Goal: Task Accomplishment & Management: Complete application form

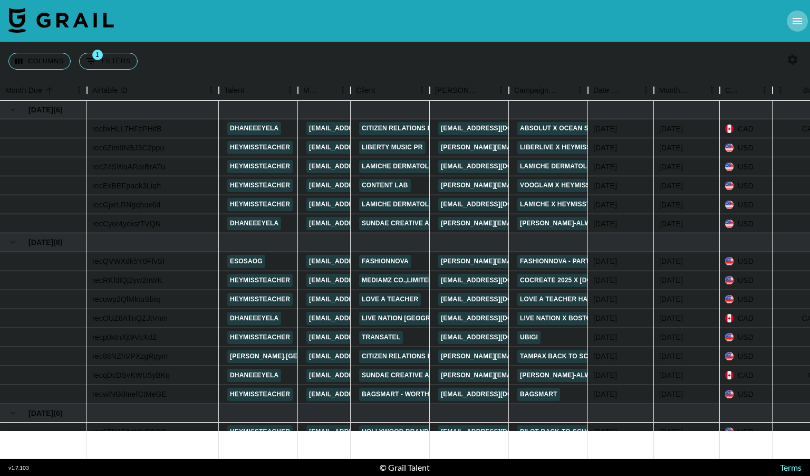
click at [799, 18] on icon "open drawer" at bounding box center [796, 21] width 9 height 6
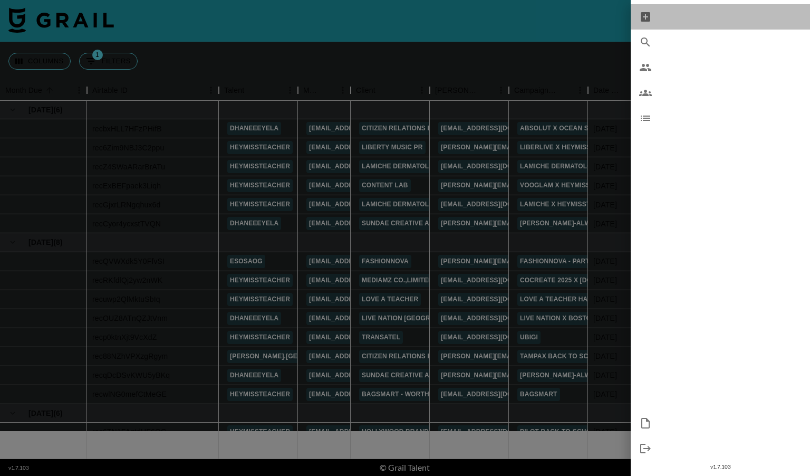
click at [702, 15] on span "New Booking" at bounding box center [730, 17] width 141 height 13
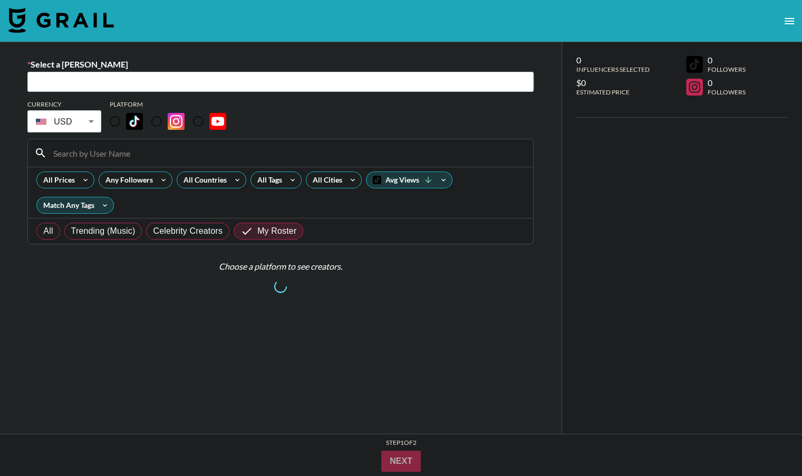
click at [231, 80] on input "text" at bounding box center [280, 82] width 493 height 12
click at [203, 88] on input "text" at bounding box center [280, 82] width 493 height 12
paste input "[PERSON_NAME][EMAIL_ADDRESS][DOMAIN_NAME]"
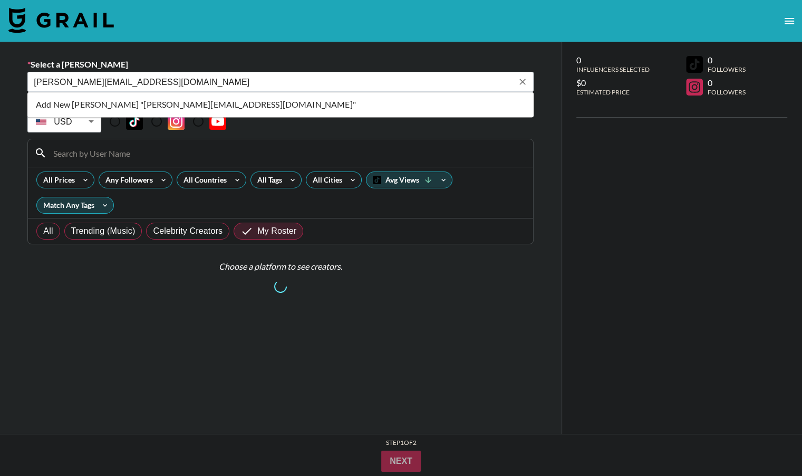
click at [239, 102] on li "Add New [PERSON_NAME] "[PERSON_NAME][EMAIL_ADDRESS][DOMAIN_NAME]"" at bounding box center [280, 104] width 506 height 17
type input "Add New [PERSON_NAME] "[PERSON_NAME][EMAIL_ADDRESS][DOMAIN_NAME]""
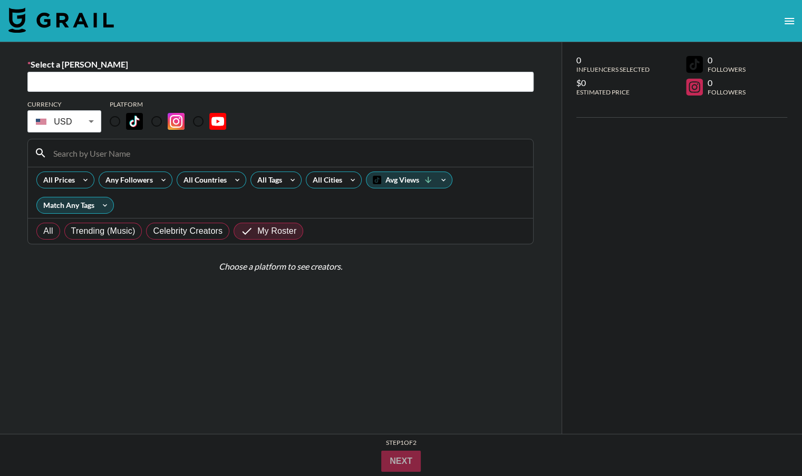
click at [141, 82] on input "text" at bounding box center [280, 82] width 493 height 12
paste input "[PERSON_NAME][EMAIL_ADDRESS][DOMAIN_NAME]"
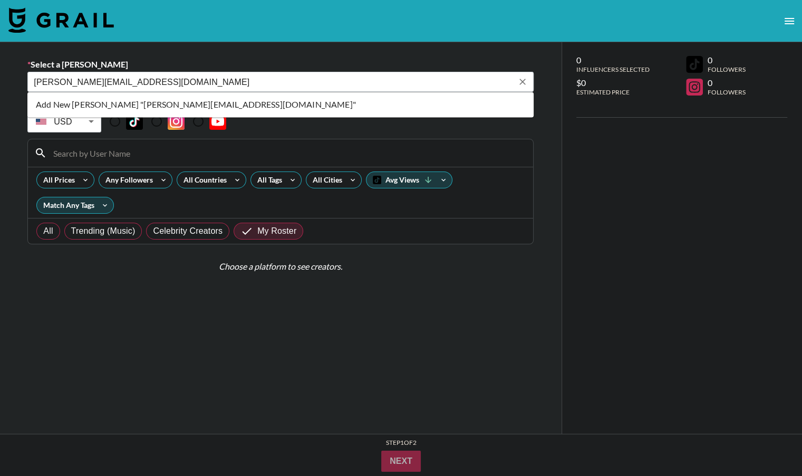
click at [222, 105] on li "Add New [PERSON_NAME] "[PERSON_NAME][EMAIL_ADDRESS][DOMAIN_NAME]"" at bounding box center [280, 104] width 506 height 17
type input "Add New [PERSON_NAME] "[PERSON_NAME][EMAIL_ADDRESS][DOMAIN_NAME]""
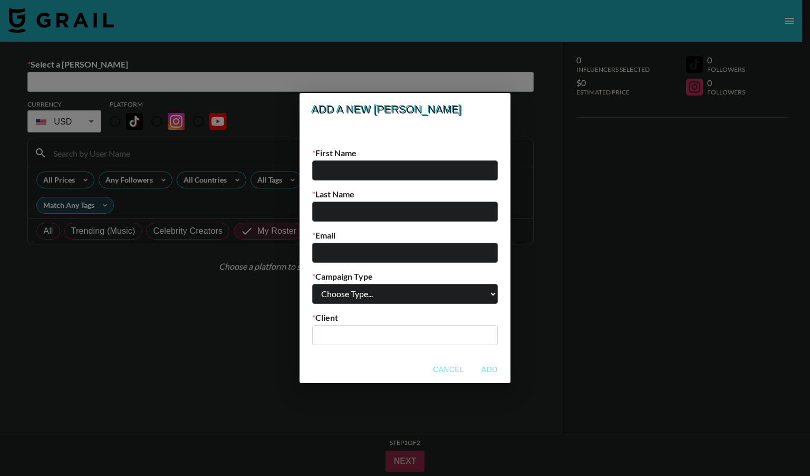
click at [367, 253] on input "email" at bounding box center [405, 253] width 186 height 20
paste input "[PERSON_NAME][EMAIL_ADDRESS][DOMAIN_NAME]"
type input "[PERSON_NAME][EMAIL_ADDRESS][DOMAIN_NAME]"
click at [407, 289] on select "Choose Type... Song Promos Brand Promos" at bounding box center [405, 294] width 186 height 20
select select "Brand"
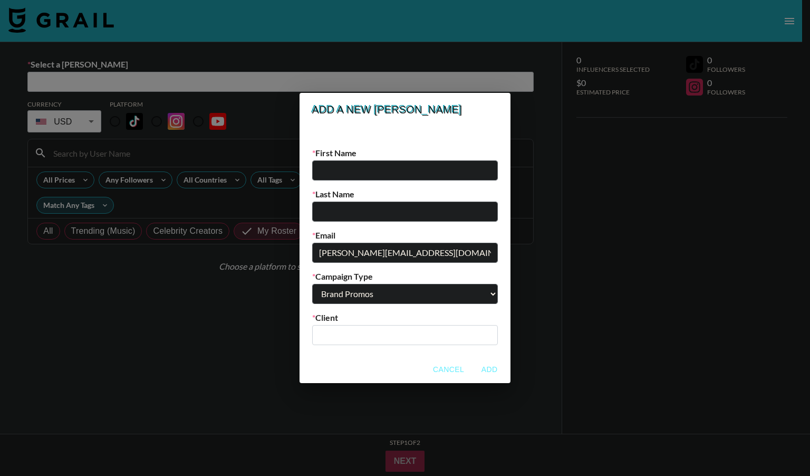
click at [333, 284] on select "Choose Type... Song Promos Brand Promos" at bounding box center [405, 294] width 186 height 20
click at [397, 341] on input "text" at bounding box center [404, 334] width 173 height 12
type input "[PERSON_NAME]"
click at [389, 166] on input "text" at bounding box center [405, 170] width 186 height 20
type input "[PERSON_NAME]"
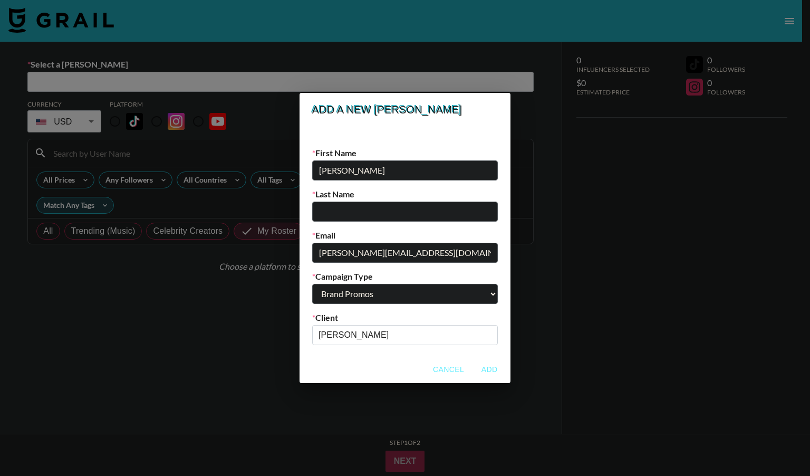
click at [362, 212] on input "text" at bounding box center [405, 211] width 186 height 20
type input "Shi"
click at [380, 334] on input "[PERSON_NAME]" at bounding box center [397, 334] width 159 height 12
drag, startPoint x: 380, startPoint y: 334, endPoint x: 328, endPoint y: 335, distance: 52.2
click at [328, 335] on div "New [PERSON_NAME]? Add their details below! First Name [PERSON_NAME] Last Name …" at bounding box center [404, 241] width 211 height 229
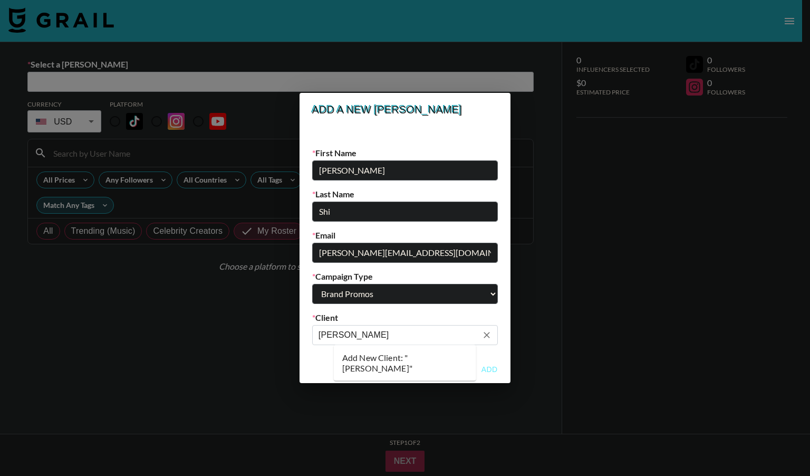
paste input "Kunya Media Co., Ltd"
click at [472, 366] on button "Add" at bounding box center [489, 370] width 34 height 20
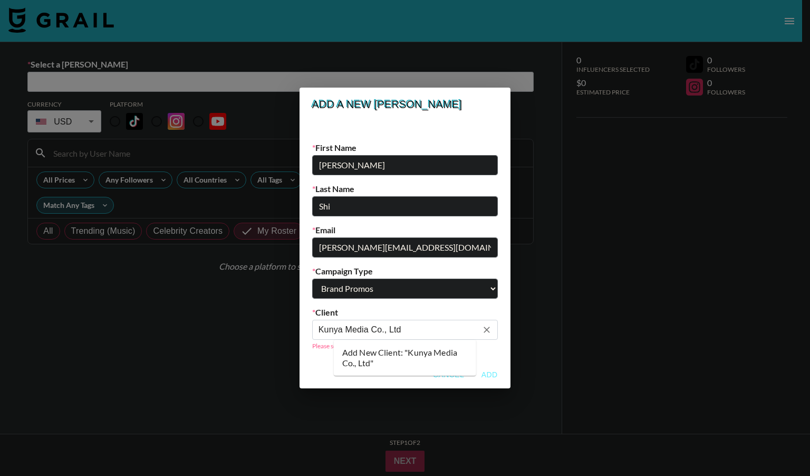
click at [435, 325] on input "Kunya Media Co., Ltd" at bounding box center [397, 329] width 159 height 12
click at [396, 354] on li "Add New Client: "Kunya Media Co., Ltd"" at bounding box center [405, 357] width 142 height 27
click at [341, 326] on input "Kunya Media Co., Ltd" at bounding box center [397, 329] width 159 height 12
type input "K"
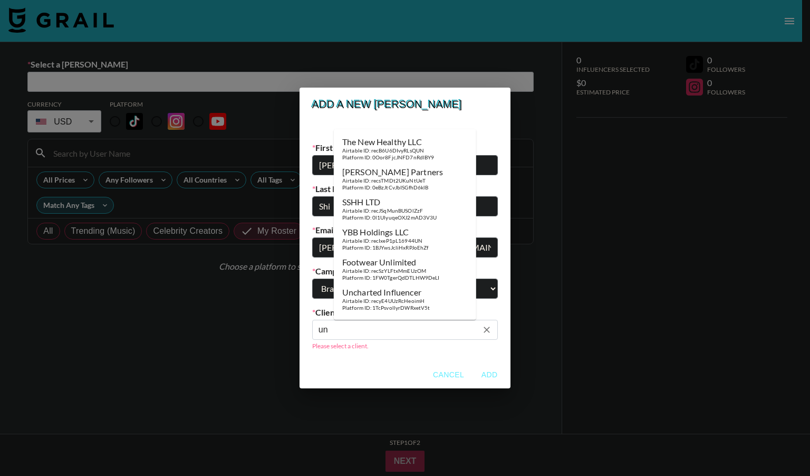
type input "u"
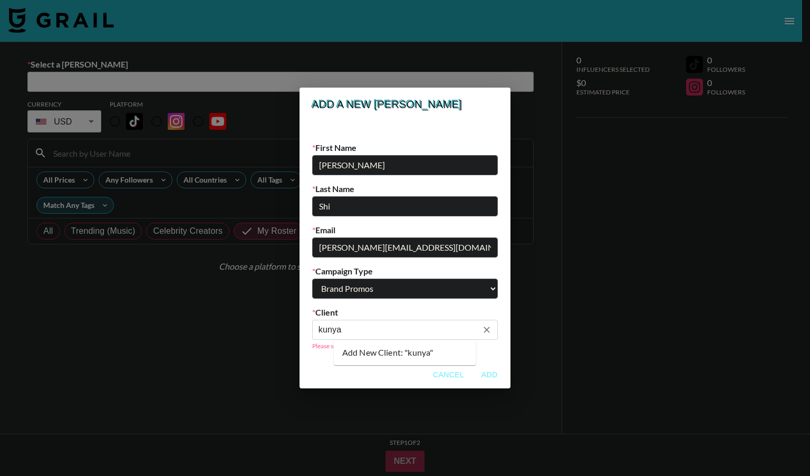
click at [367, 327] on input "kunya" at bounding box center [397, 329] width 159 height 12
drag, startPoint x: 367, startPoint y: 327, endPoint x: 294, endPoint y: 333, distance: 72.9
click at [294, 333] on div "Add a new [PERSON_NAME] New [PERSON_NAME]? Add their details below! First Name …" at bounding box center [405, 238] width 810 height 476
paste input "Kunya Media Co., Ltd"
click at [390, 358] on li "Add New Client: "Kunya Media Co., Ltd"" at bounding box center [405, 357] width 142 height 27
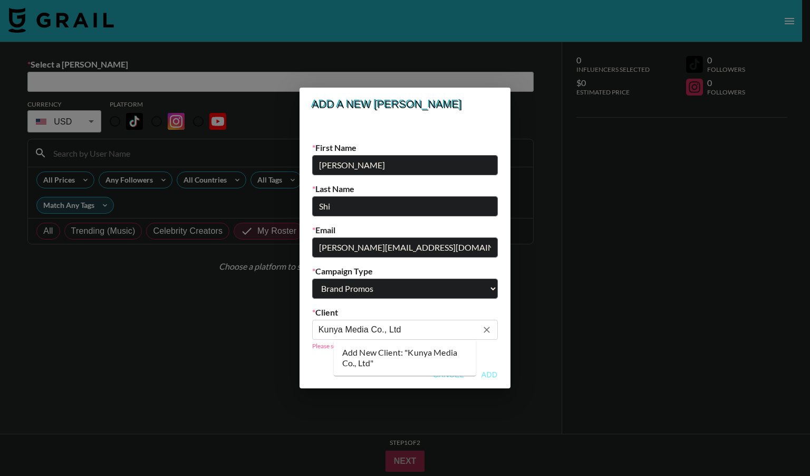
type input "Kunya Media Co., Ltd"
click at [471, 343] on div "Please select a client." at bounding box center [405, 345] width 186 height 11
click at [472, 369] on button "Add" at bounding box center [489, 375] width 34 height 20
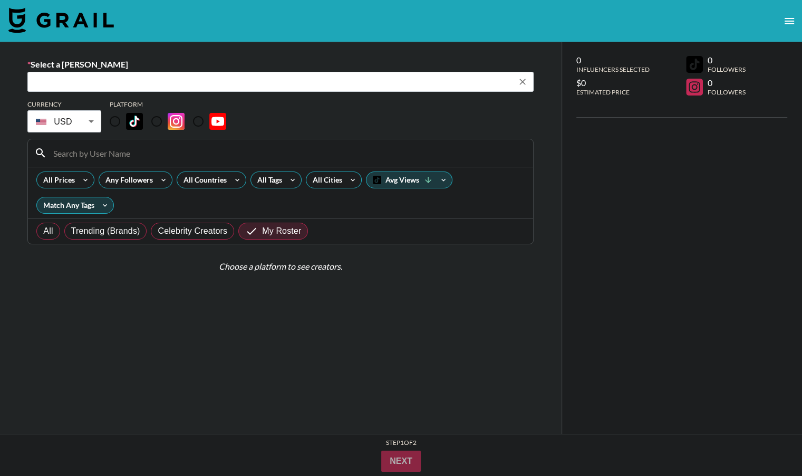
type input "[PERSON_NAME][EMAIL_ADDRESS][DOMAIN_NAME]: [PERSON_NAME] -- Kunya Media Co., Lt…"
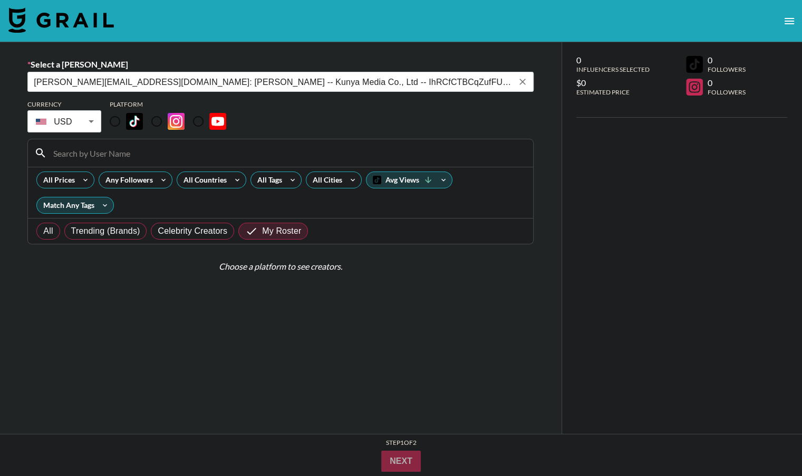
click at [160, 123] on input "radio" at bounding box center [157, 121] width 22 height 22
radio input "true"
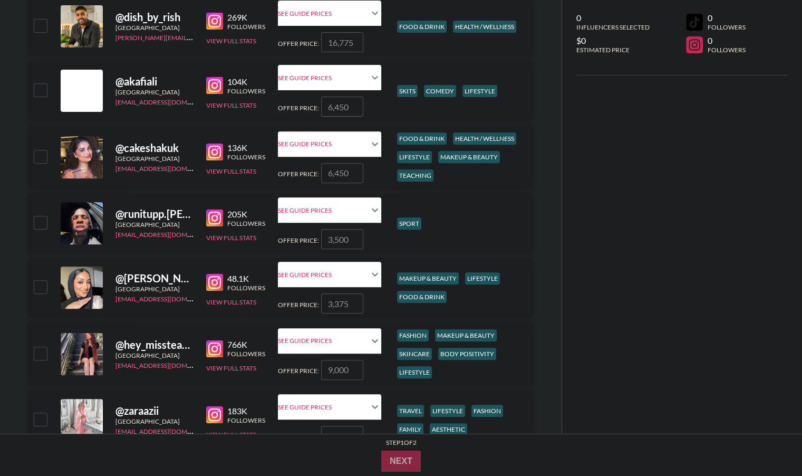
scroll to position [434, 0]
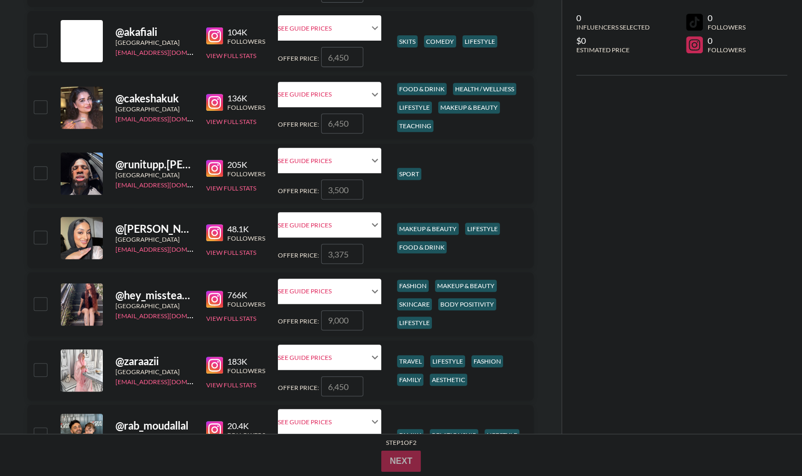
click at [347, 318] on input "number" at bounding box center [342, 320] width 42 height 20
checkbox input "true"
type input "2400"
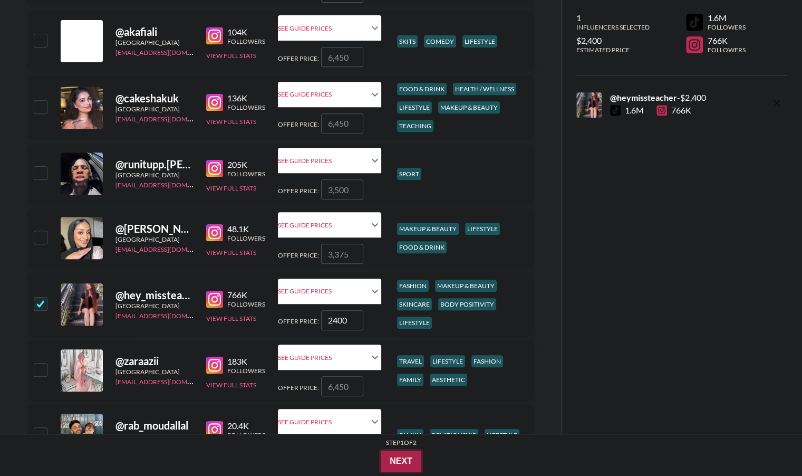
click at [403, 459] on button "Next" at bounding box center [401, 460] width 41 height 21
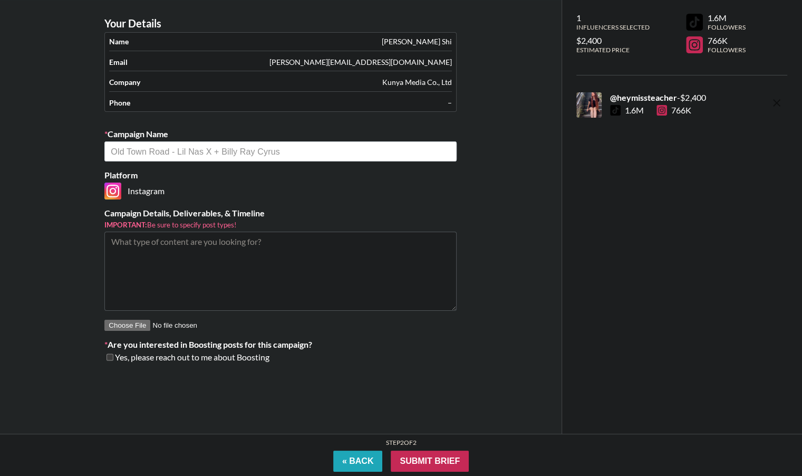
scroll to position [42, 0]
click at [317, 147] on input "text" at bounding box center [281, 152] width 340 height 12
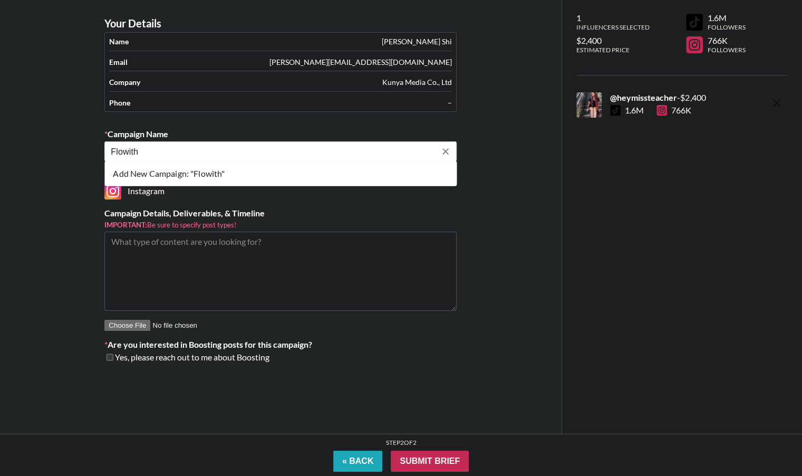
click at [247, 170] on li "Add New Campaign: "Flowith"" at bounding box center [280, 173] width 352 height 17
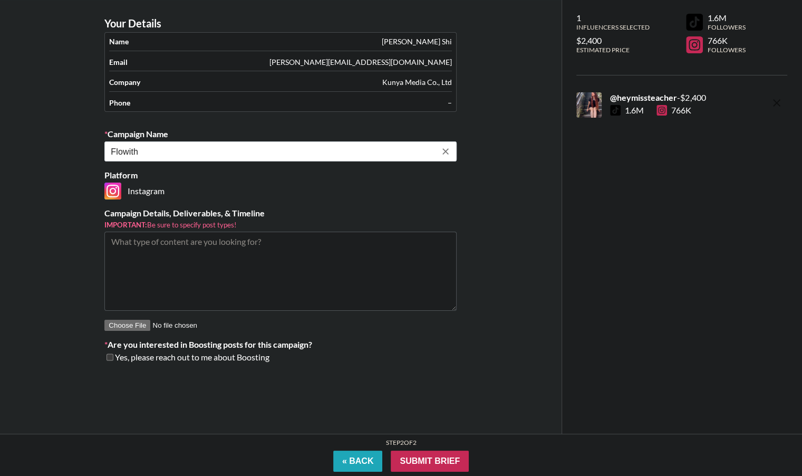
type input "Flowith"
click at [388, 280] on textarea at bounding box center [280, 270] width 352 height 79
paste textarea "- 1 short video, cross-posted on TikTok, Instagram, and YouTube Shorts"
type textarea "- 1 short video, cross-posted on TikTok, Instagram, and YouTube Shorts"
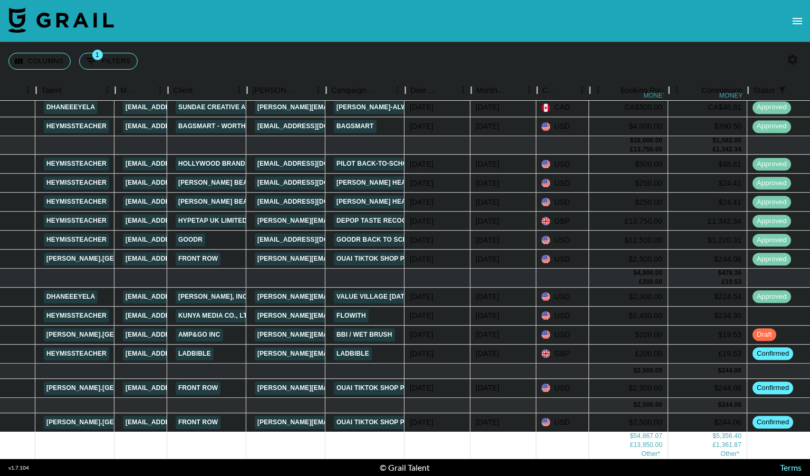
scroll to position [275, 186]
